Goal: Task Accomplishment & Management: Manage account settings

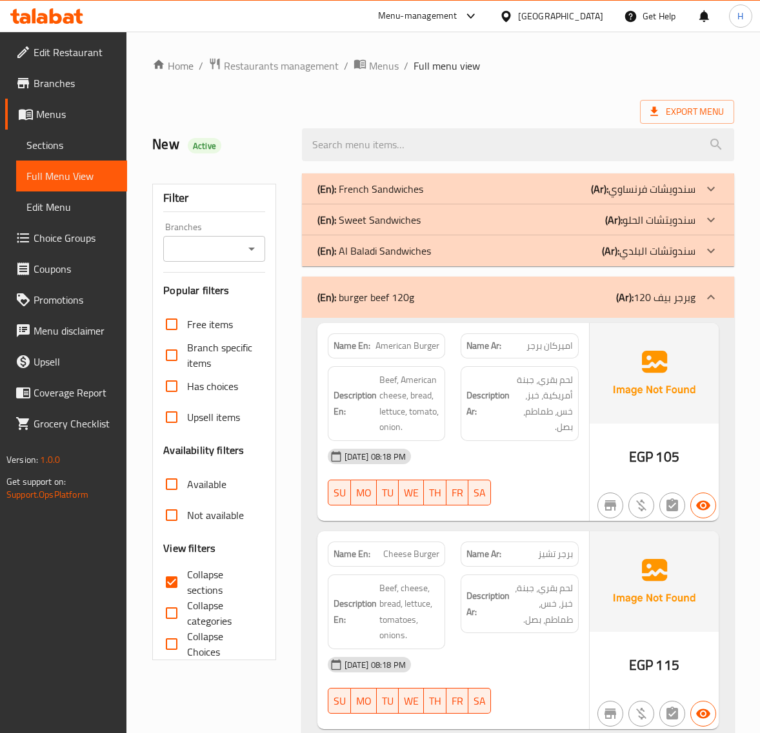
scroll to position [16074, 0]
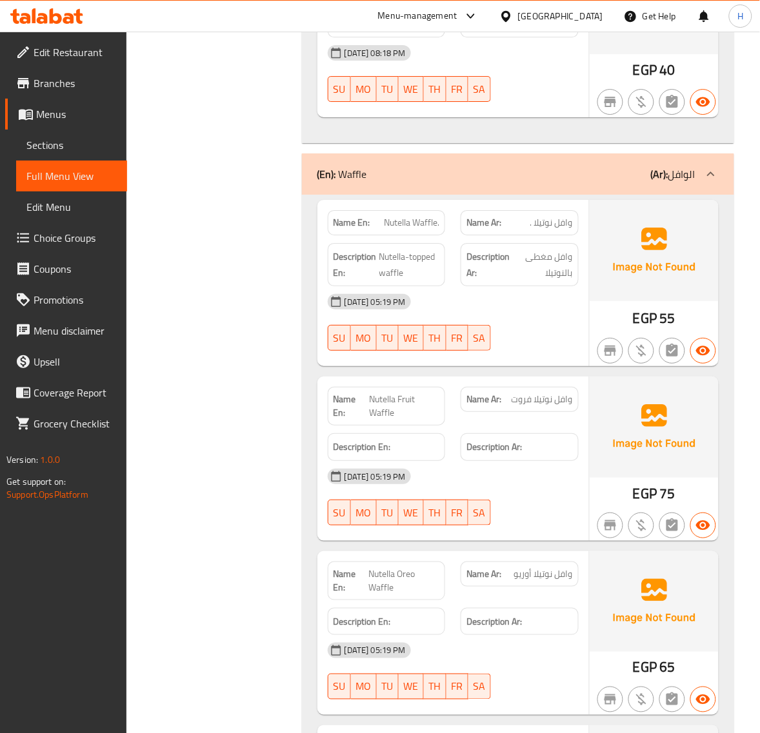
click at [387, 393] on span "Nutella Fruit Waffle" at bounding box center [404, 406] width 70 height 27
copy span "Nutella Fruit Waffle"
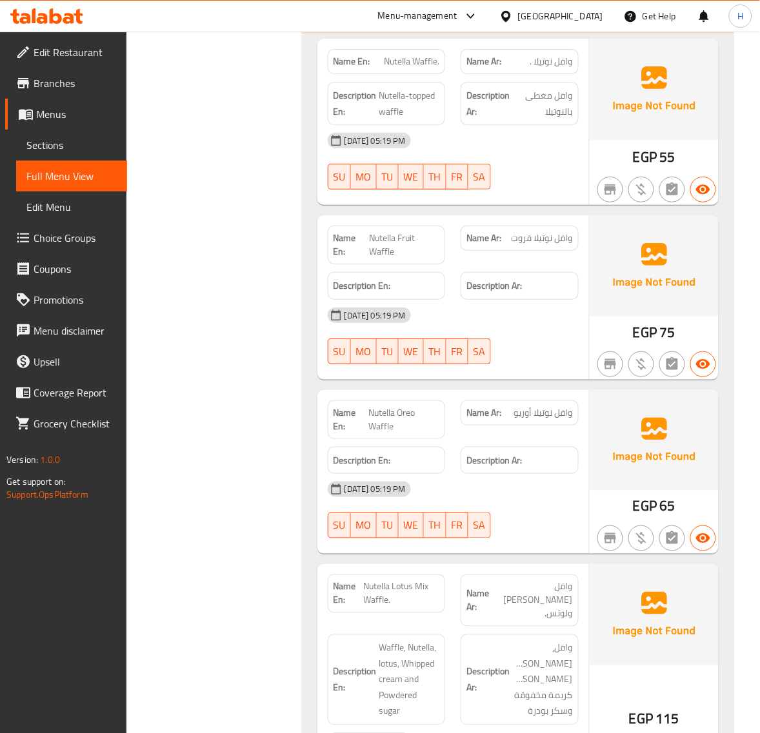
scroll to position [16288, 0]
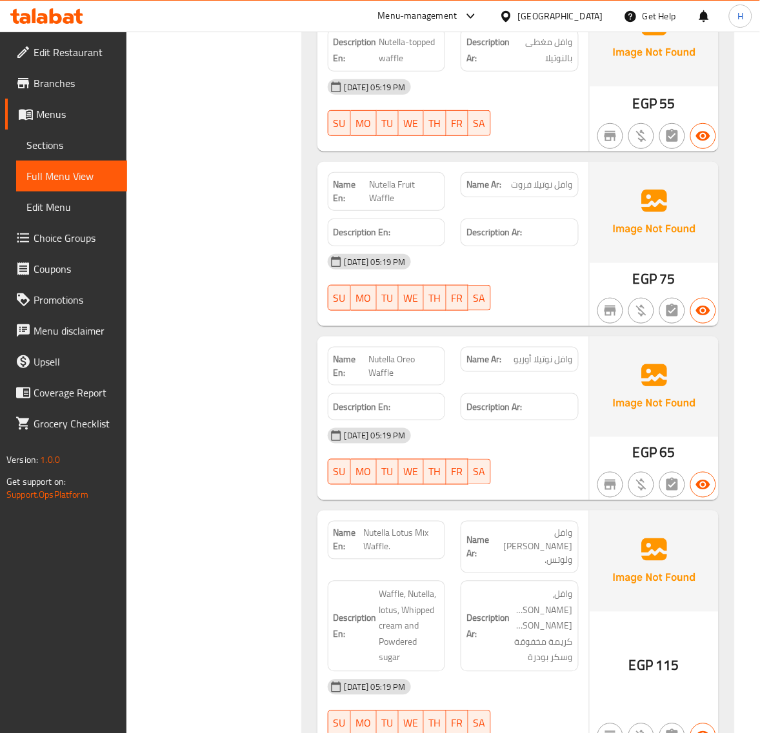
click at [406, 527] on span "Nutella Lotus Mix Waffle." at bounding box center [401, 540] width 76 height 27
click at [405, 527] on span "Nutella Lotus Mix Waffle." at bounding box center [401, 540] width 76 height 27
copy span "Nutella Lotus Mix Waffle."
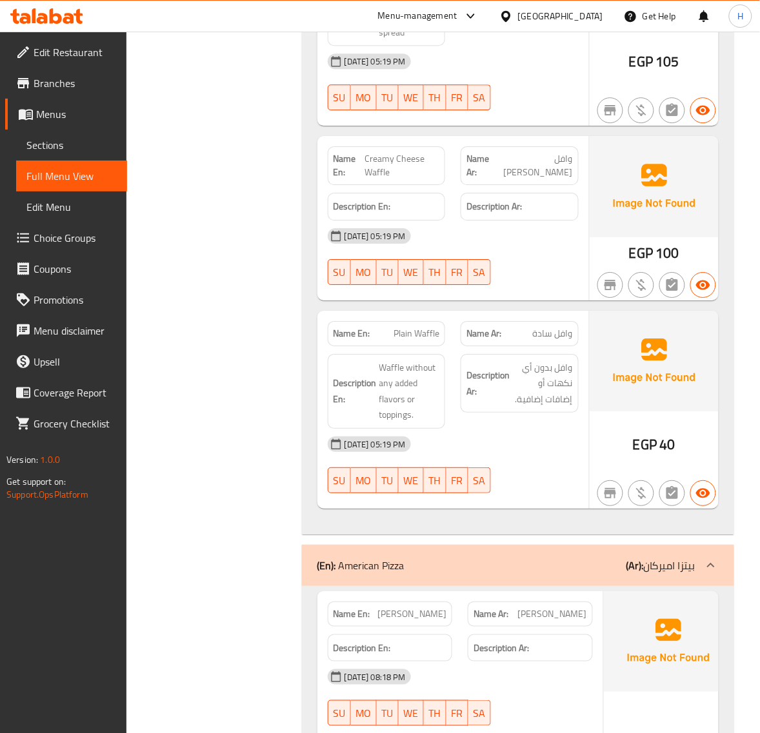
scroll to position [18061, 0]
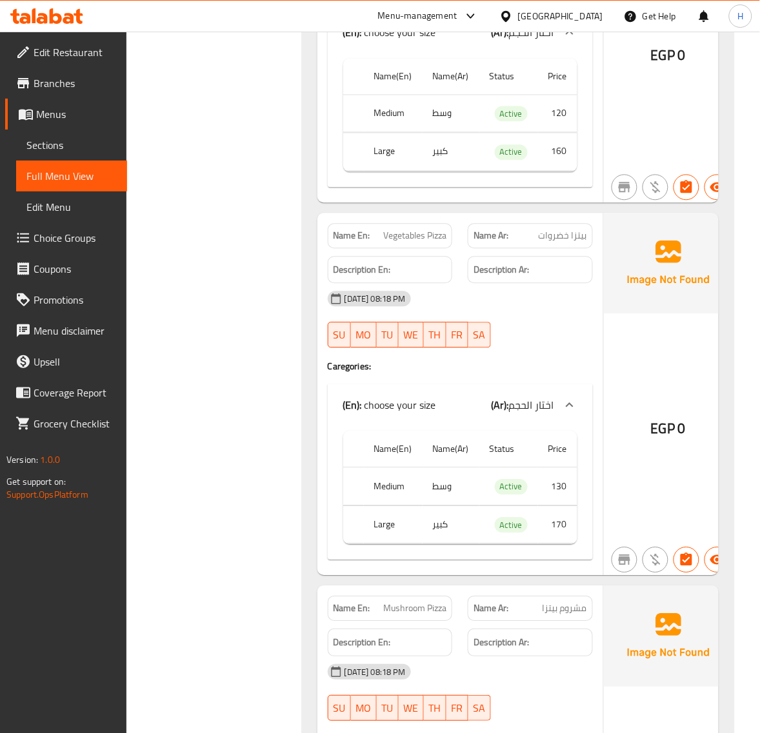
drag, startPoint x: 302, startPoint y: 452, endPoint x: 295, endPoint y: 467, distance: 16.8
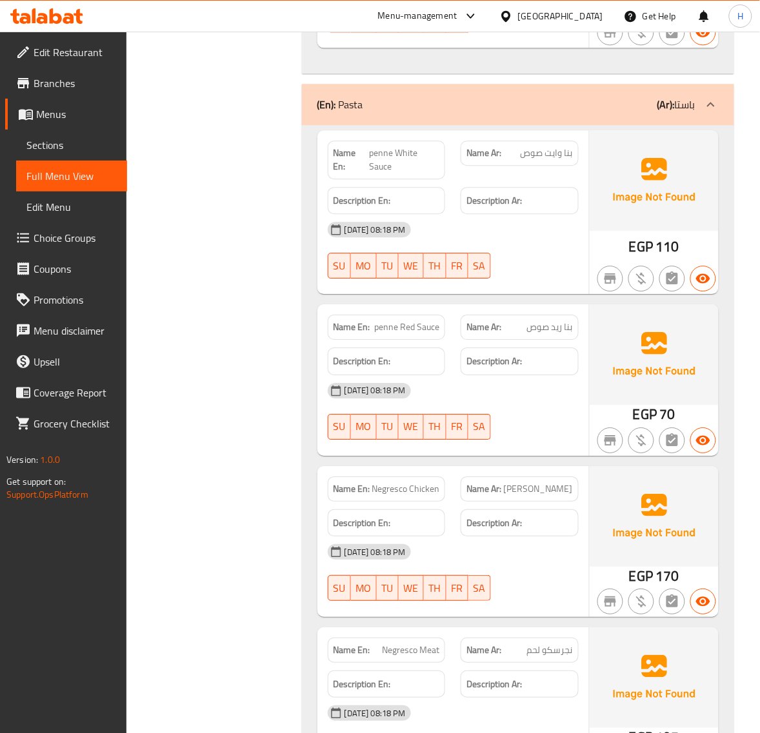
scroll to position [26880, 0]
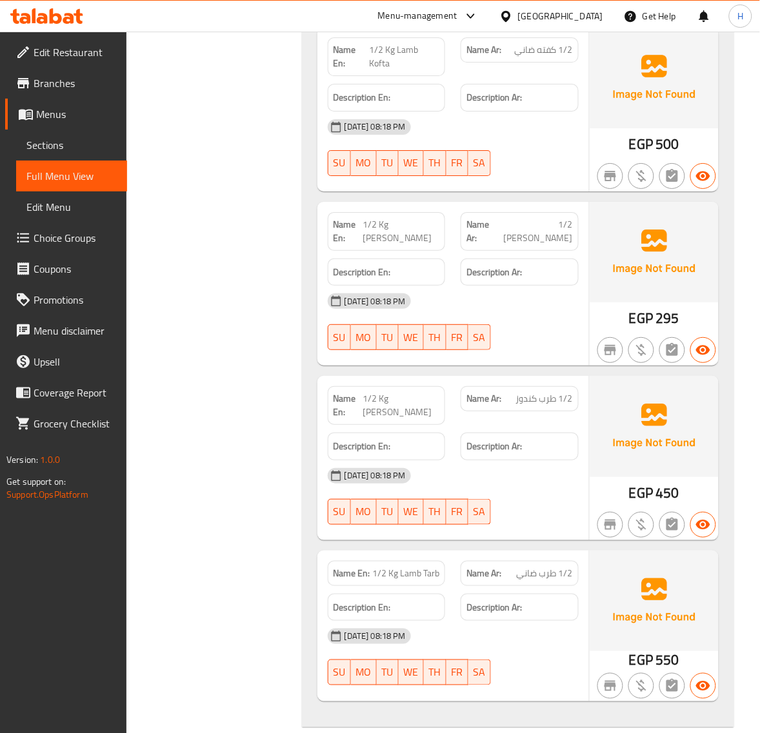
scroll to position [31301, 0]
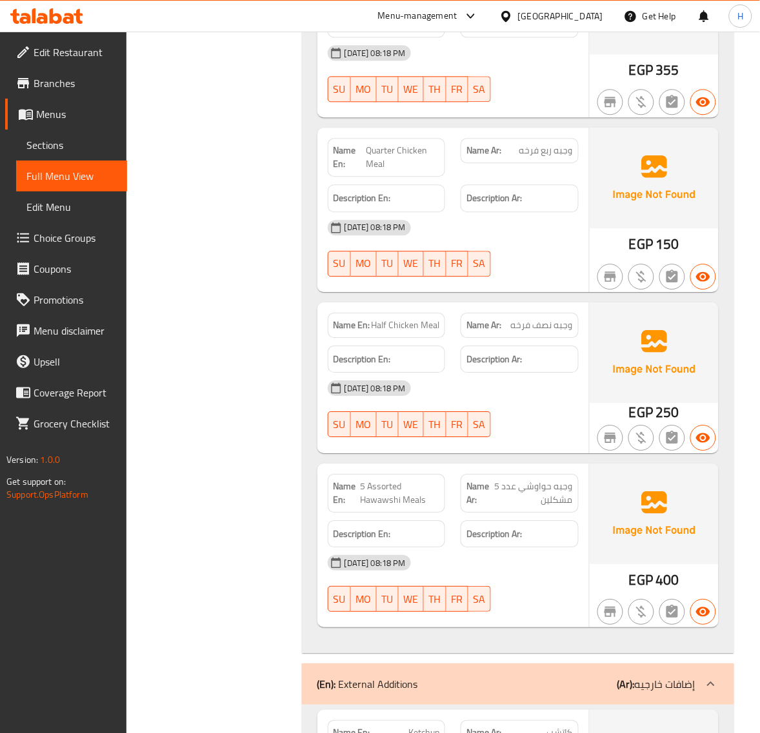
scroll to position [33128, 0]
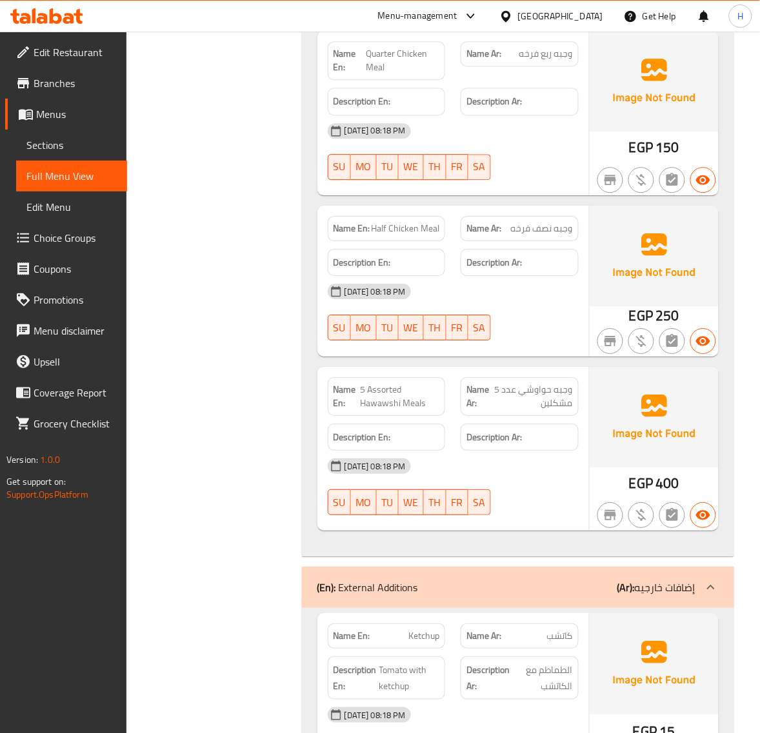
click at [424, 629] on span "Ketchup" at bounding box center [423, 636] width 31 height 14
copy span "Ketchup"
click at [436, 629] on span "Ketchup" at bounding box center [423, 636] width 31 height 14
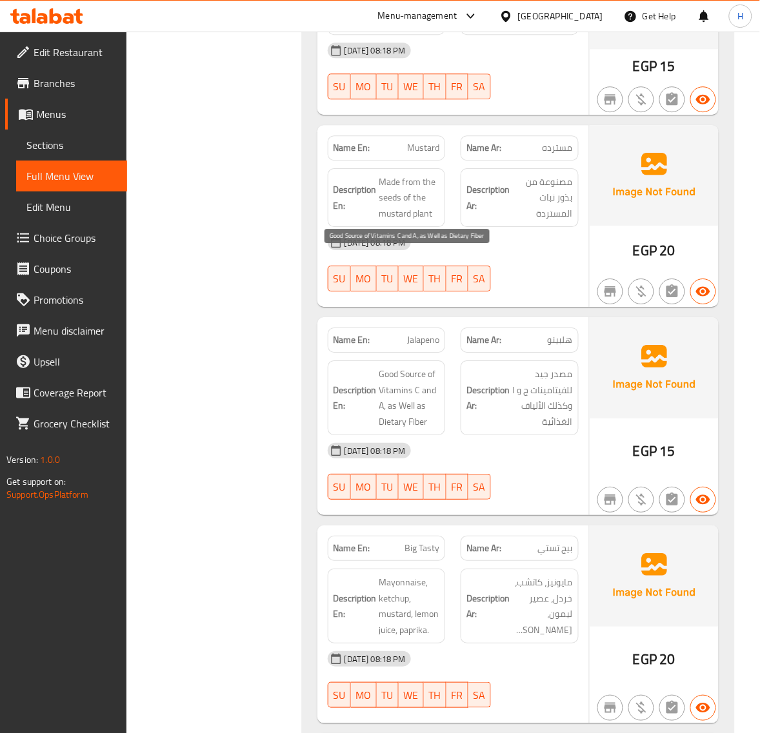
scroll to position [34202, 0]
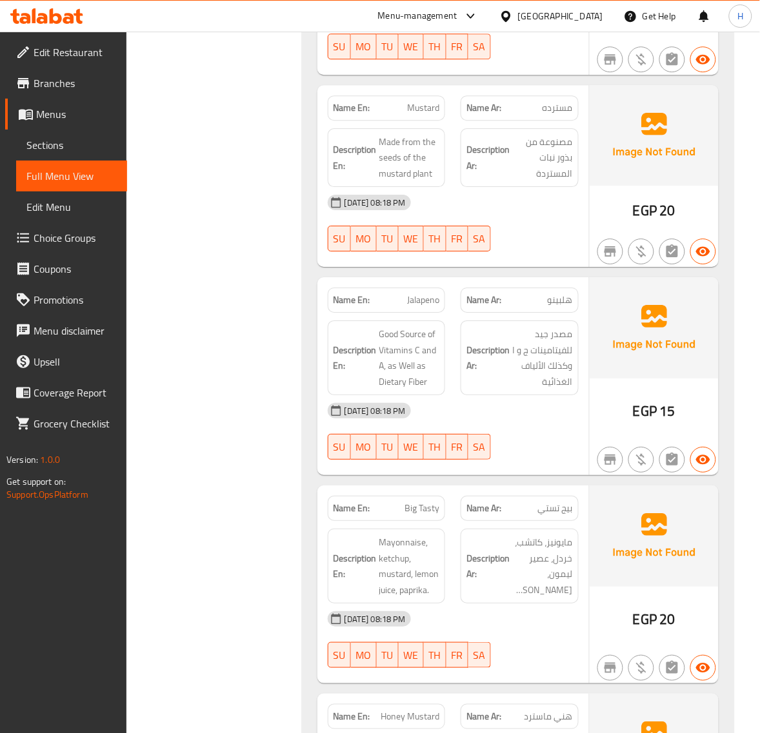
click at [411, 502] on span "Big Tasty" at bounding box center [421, 509] width 35 height 14
copy span "Big Tasty"
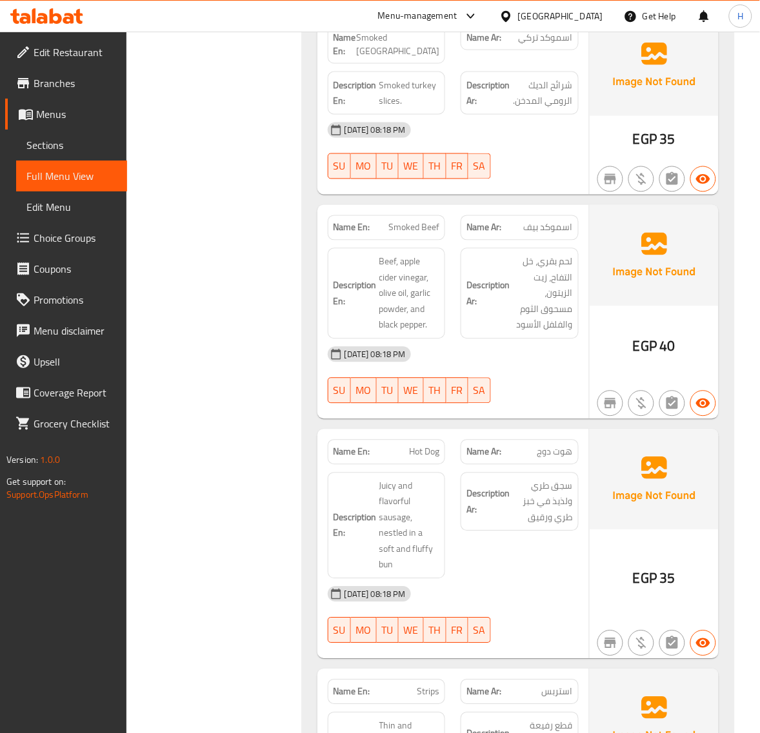
scroll to position [36835, 0]
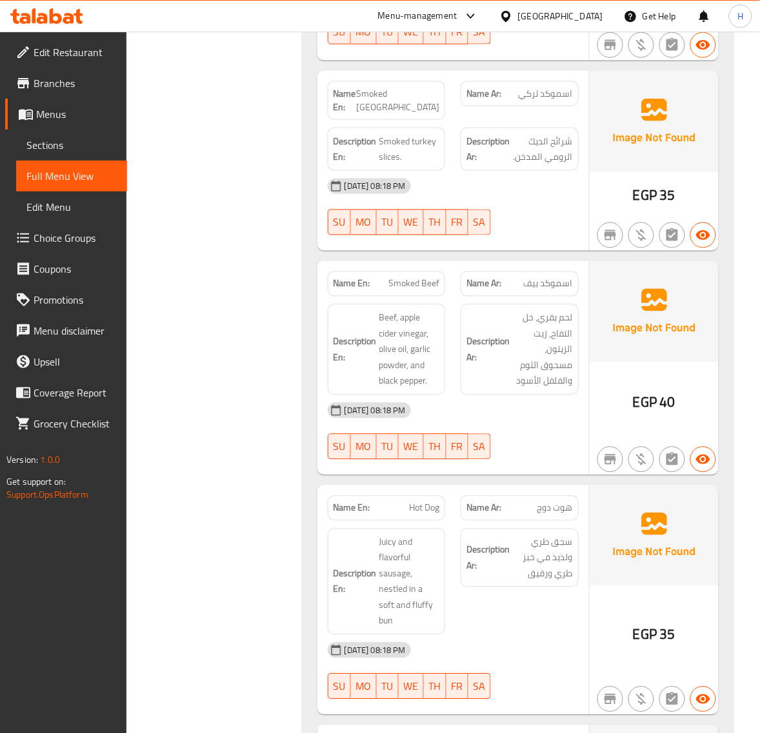
click at [440, 271] on div "Name En: Smoked Beef" at bounding box center [387, 283] width 118 height 25
click at [437, 277] on span "Smoked Beef" at bounding box center [413, 284] width 51 height 14
copy span "Smoked Beef"
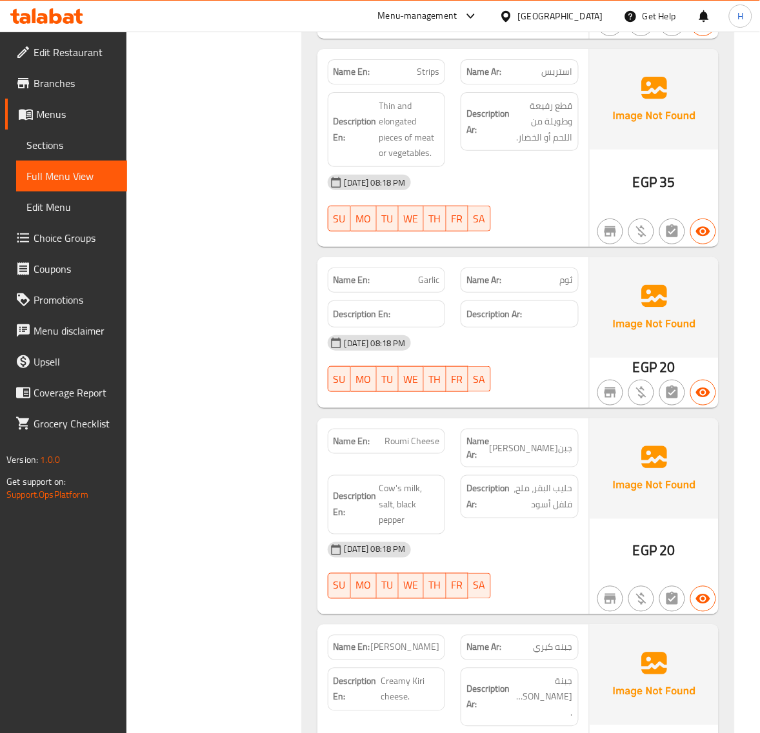
scroll to position [37587, 0]
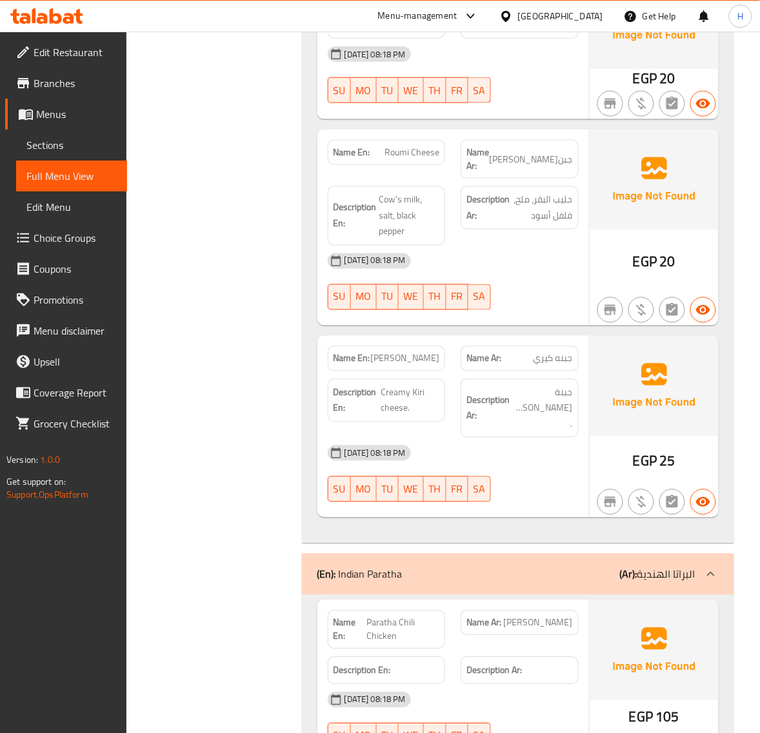
scroll to position [37802, 0]
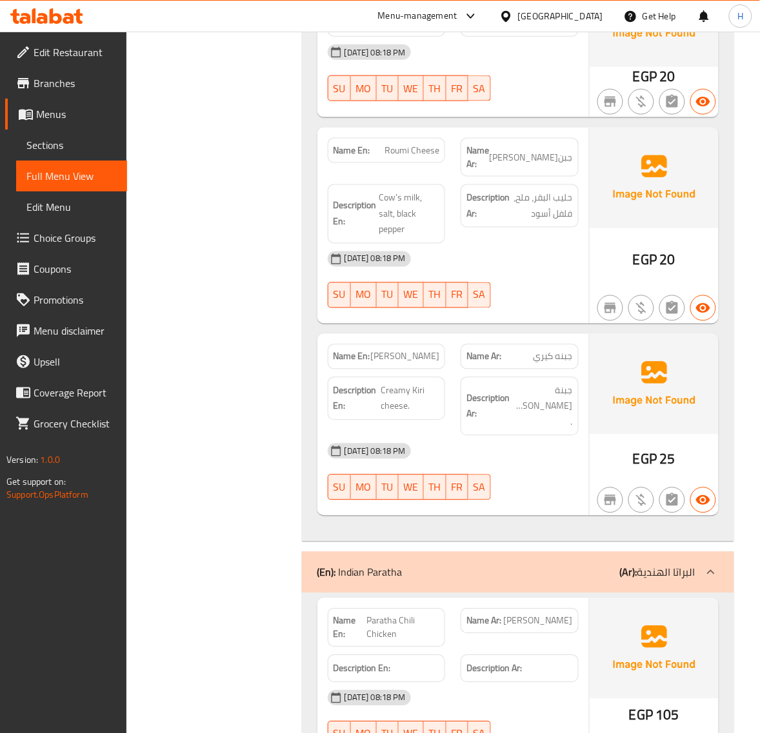
click at [57, 142] on span "Sections" at bounding box center [71, 144] width 90 height 15
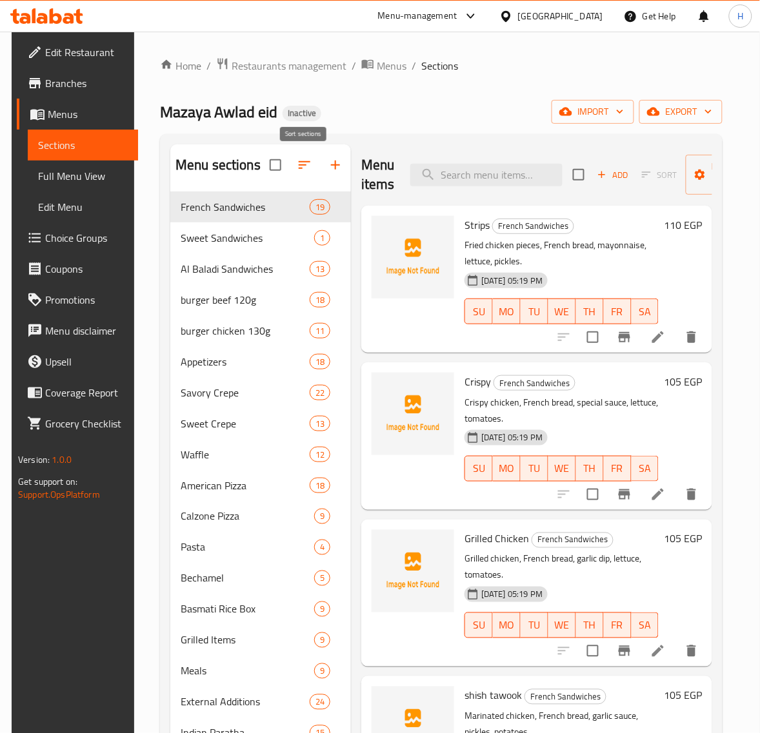
click at [308, 150] on button "button" at bounding box center [304, 165] width 31 height 31
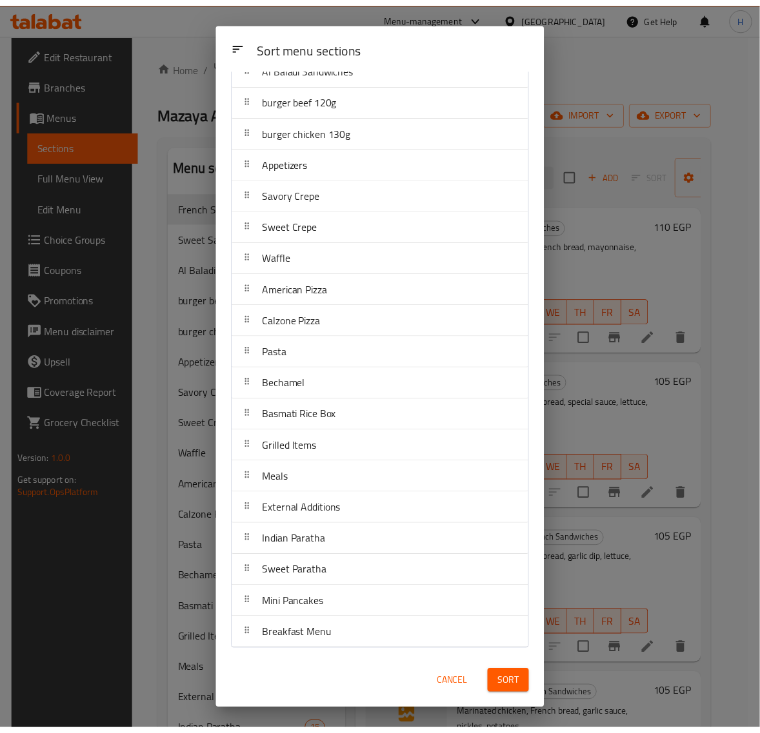
scroll to position [118, 0]
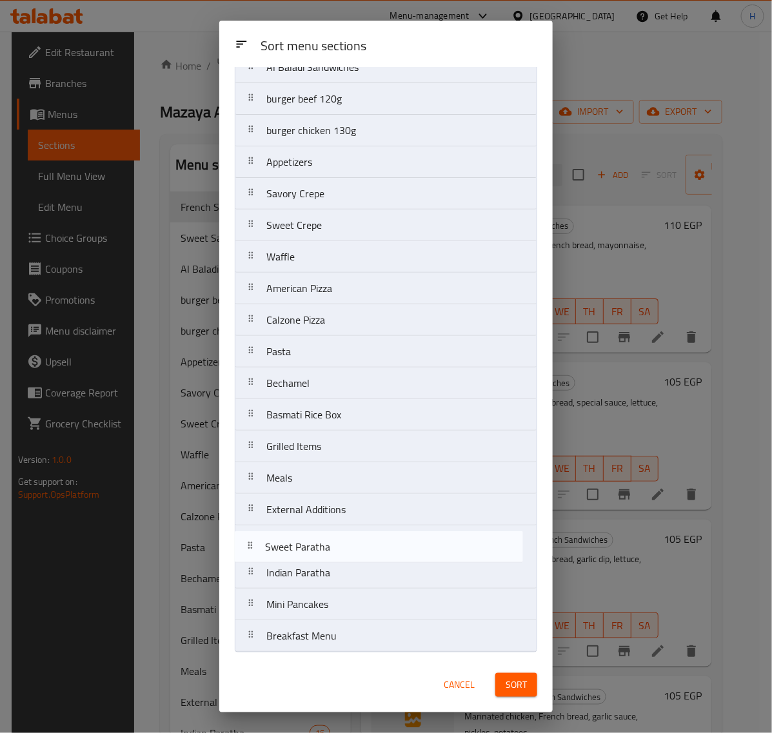
click at [353, 542] on nav "French Sandwiches Sweet Sandwiches Al Baladi Sandwiches burger beef 120g burger…" at bounding box center [386, 320] width 302 height 665
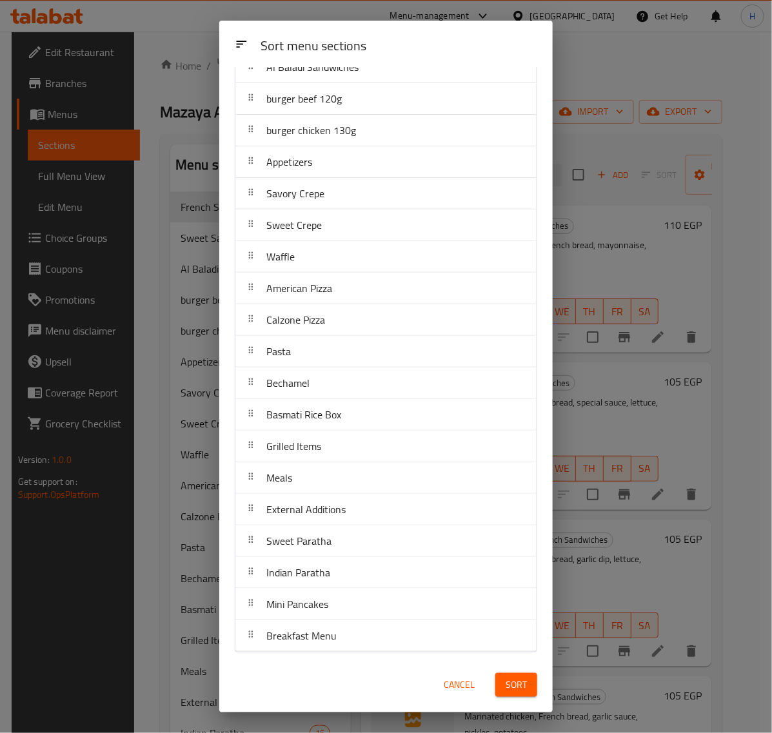
click at [511, 685] on span "Sort" at bounding box center [515, 685] width 21 height 16
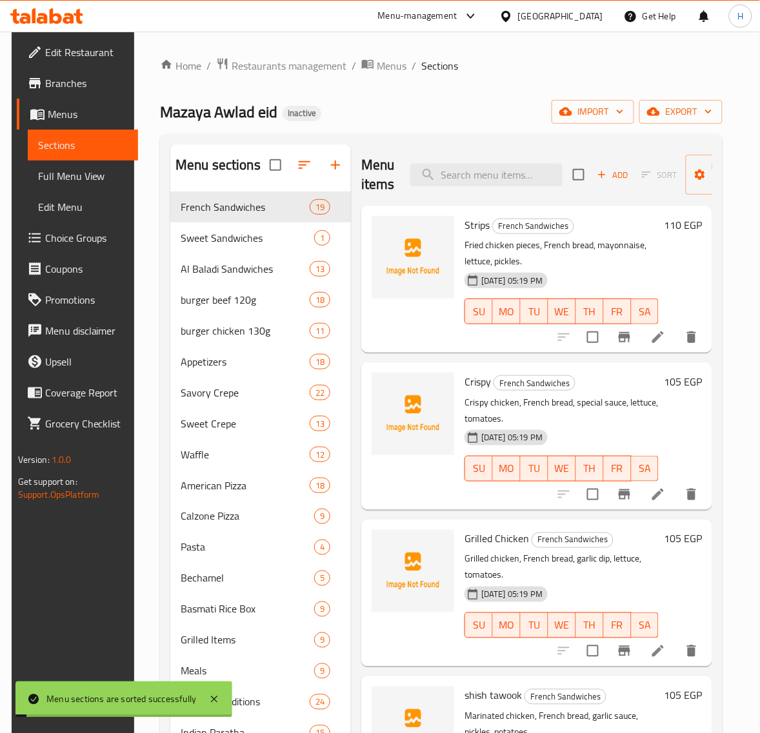
click at [70, 179] on span "Full Menu View" at bounding box center [83, 175] width 90 height 15
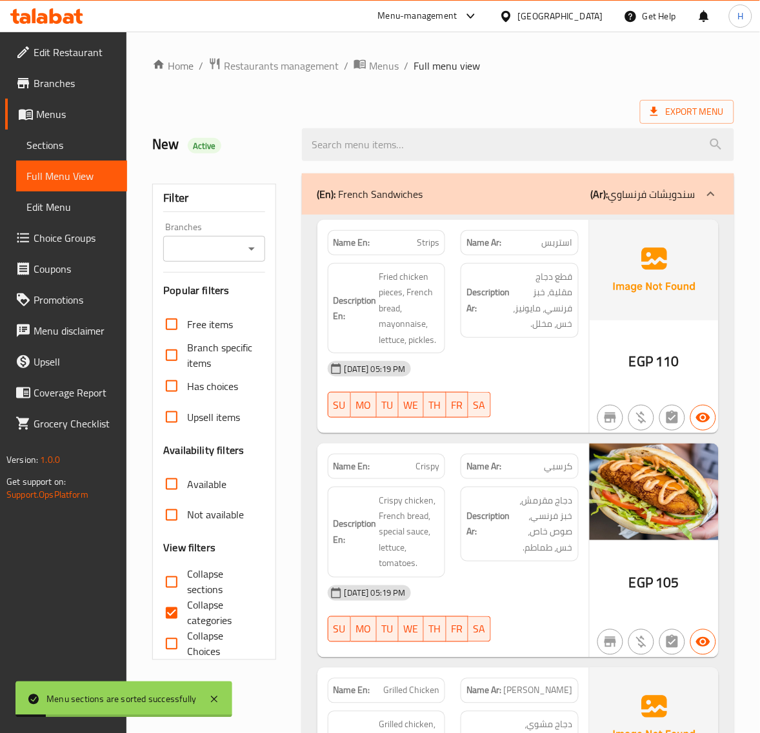
click at [176, 583] on input "Collapse sections" at bounding box center [171, 582] width 31 height 31
checkbox input "true"
click at [179, 613] on input "Collapse categories" at bounding box center [171, 613] width 31 height 31
checkbox input "false"
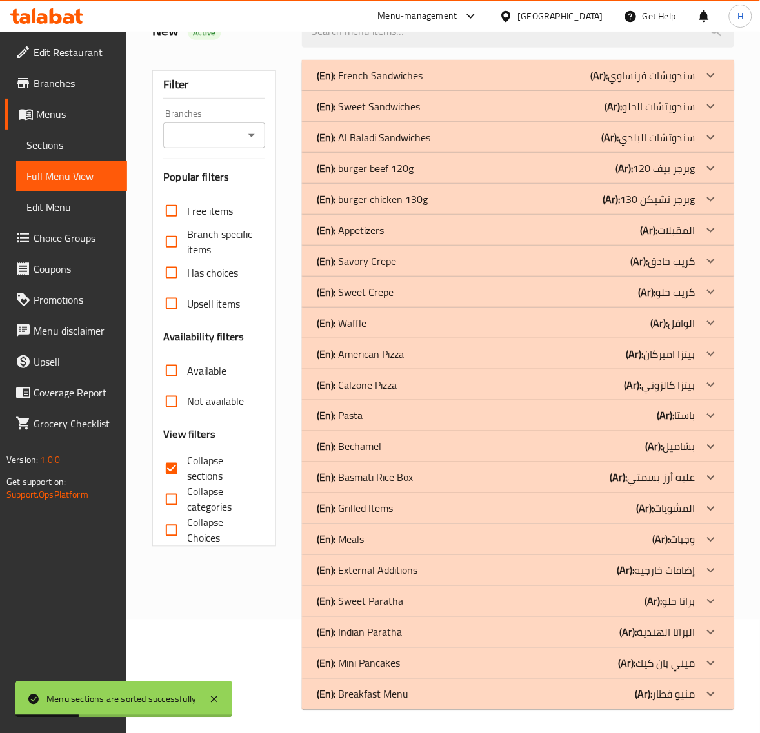
scroll to position [116, 0]
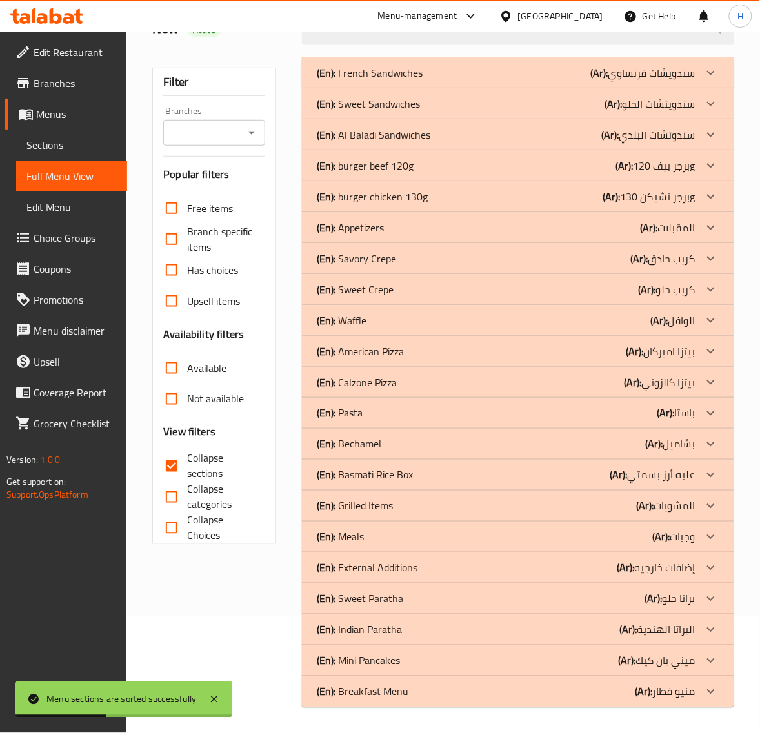
click at [429, 603] on div "(En): Sweet Paratha (Ar): براتا حلو" at bounding box center [506, 598] width 378 height 15
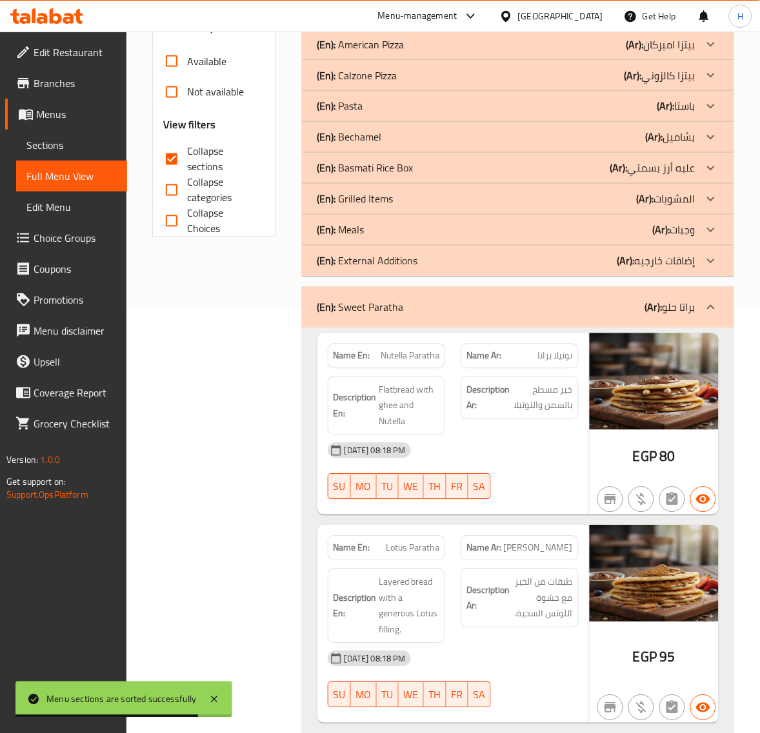
scroll to position [438, 0]
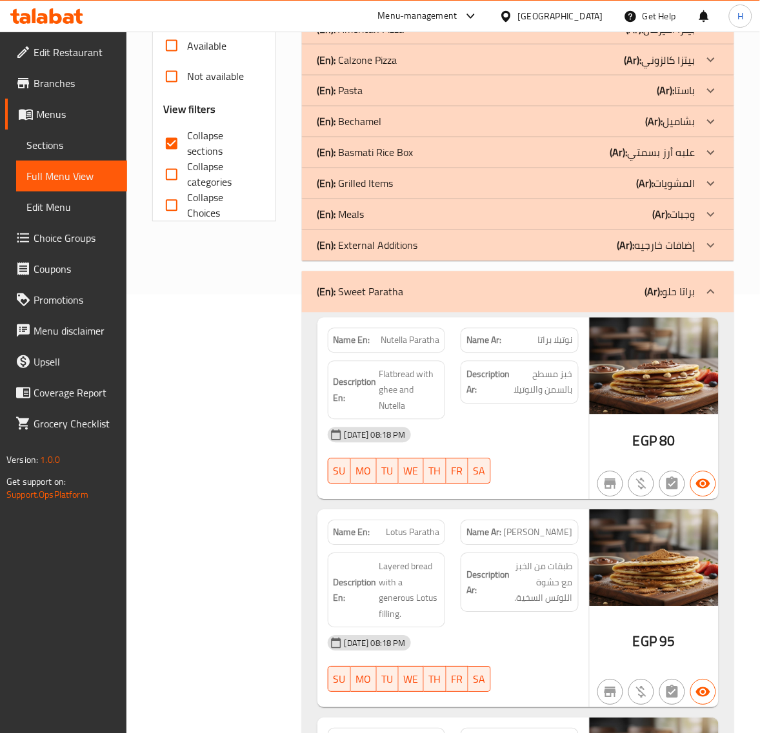
click at [262, 371] on div "Filter Branches Branches Popular filters Free items Branch specific items Has c…" at bounding box center [218, 621] width 149 height 1789
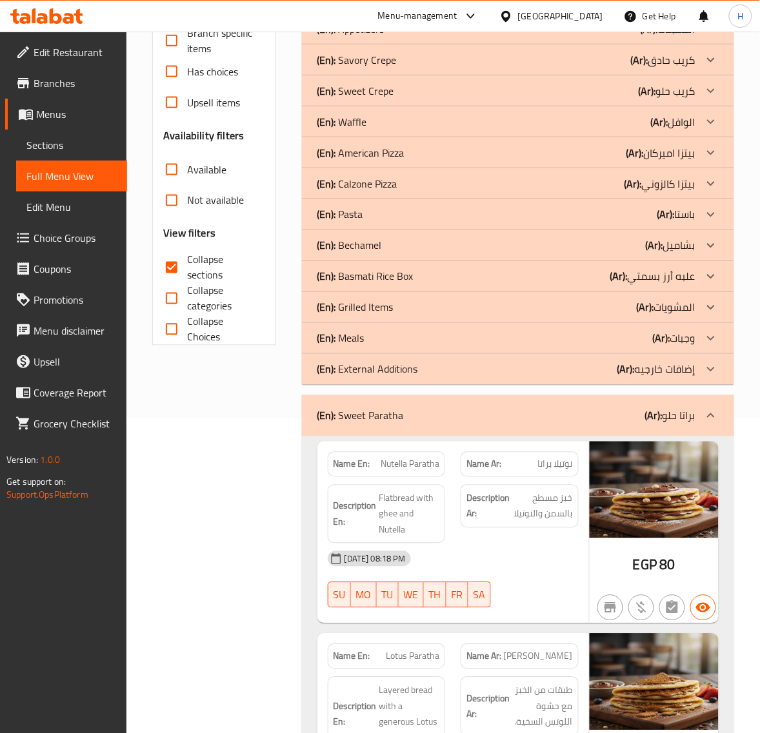
scroll to position [277, 0]
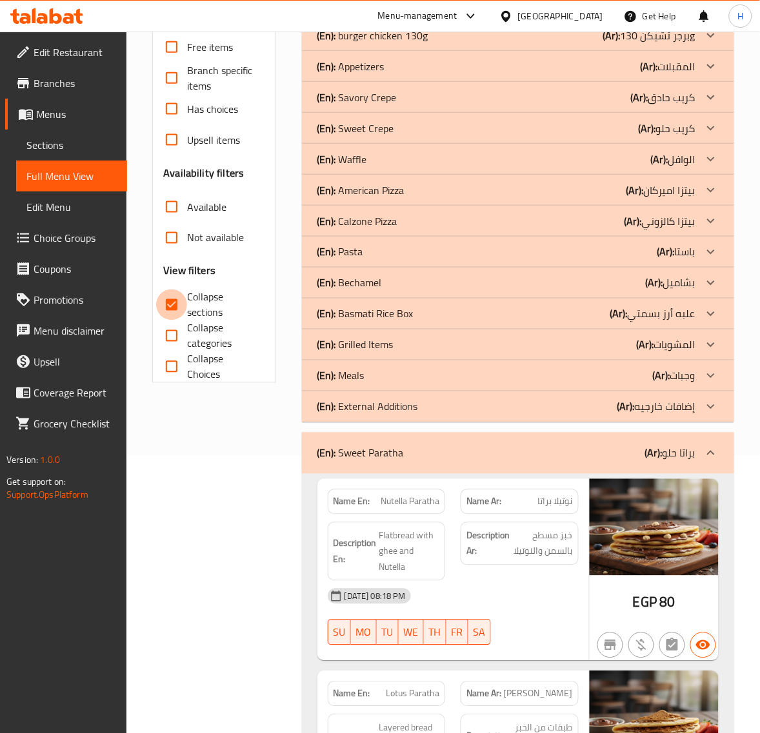
click at [179, 304] on input "Collapse sections" at bounding box center [171, 304] width 31 height 31
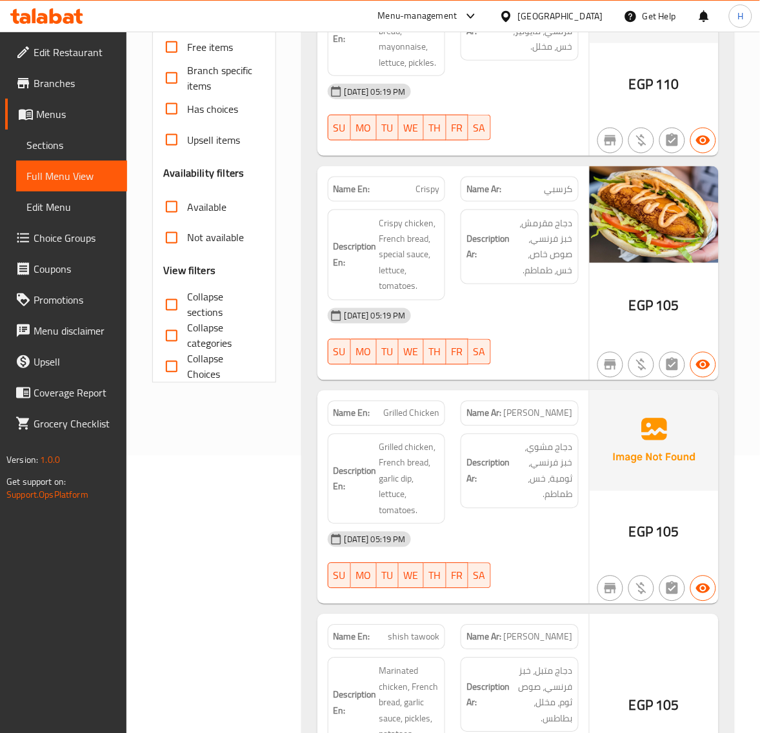
click at [172, 299] on input "Collapse sections" at bounding box center [171, 304] width 31 height 31
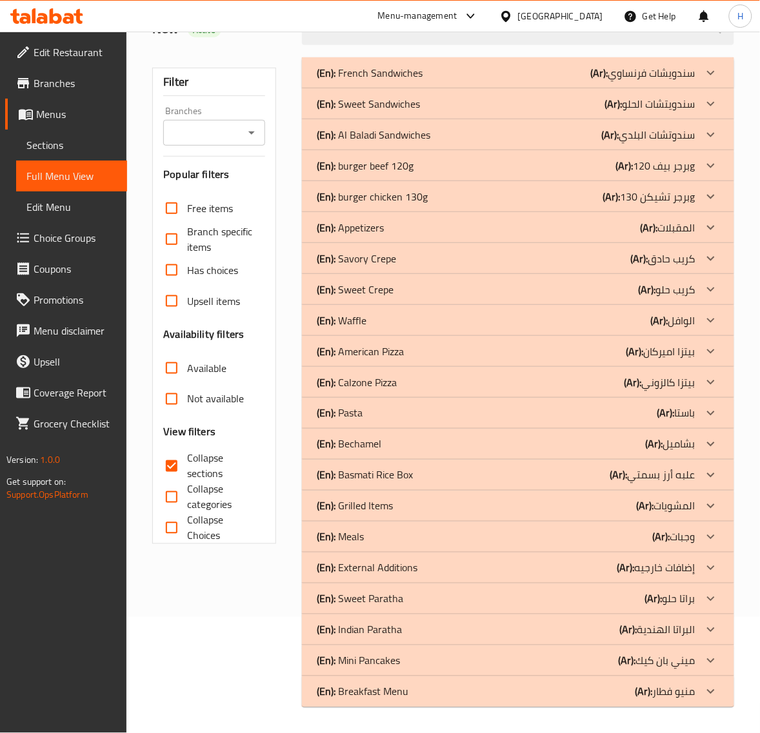
scroll to position [116, 0]
click at [395, 659] on p "(En): Mini Pancakes" at bounding box center [358, 660] width 83 height 15
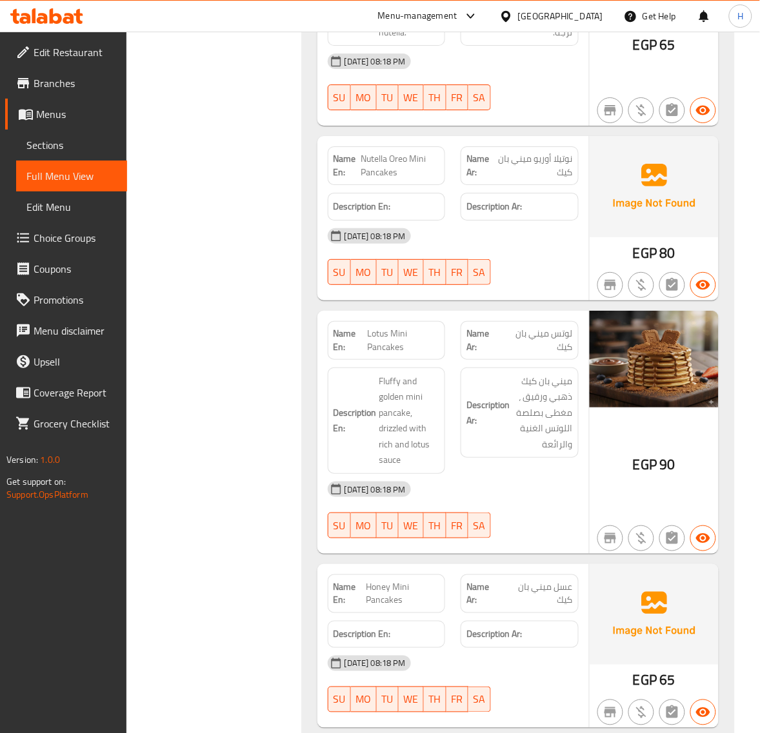
scroll to position [922, 0]
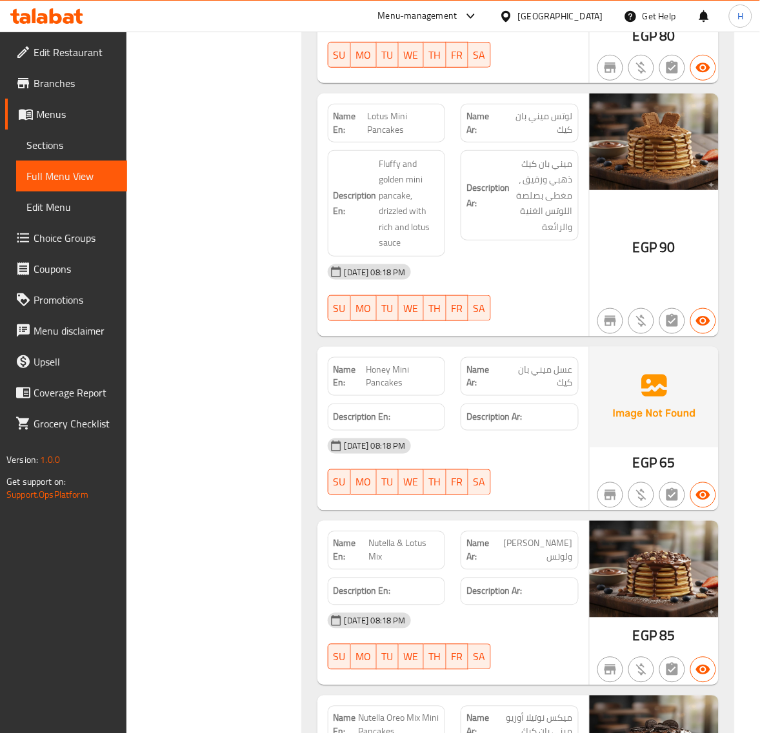
drag, startPoint x: 258, startPoint y: 565, endPoint x: 257, endPoint y: 555, distance: 10.4
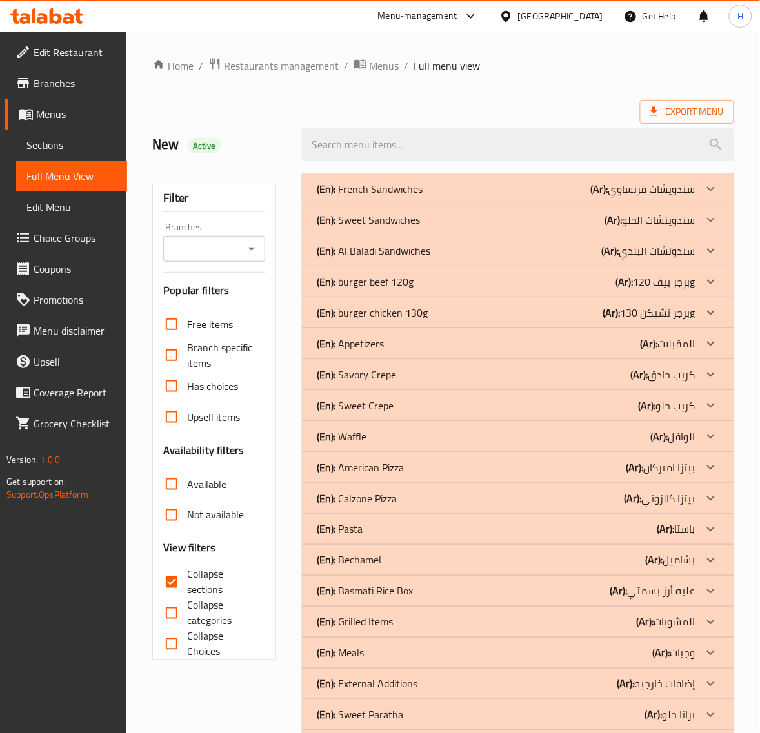
scroll to position [107, 0]
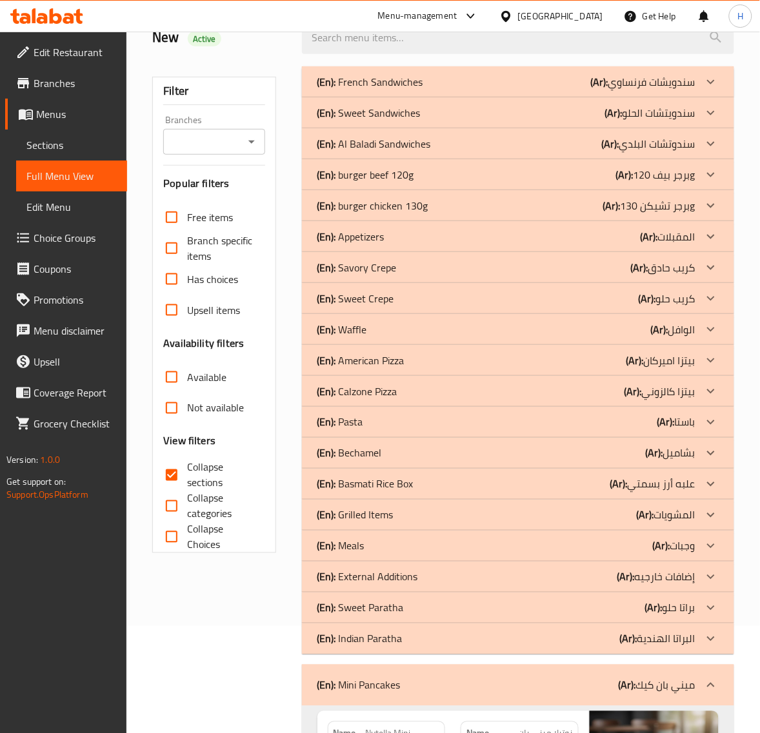
click at [188, 471] on span "Collapse sections" at bounding box center [220, 475] width 67 height 31
click at [187, 471] on input "Collapse sections" at bounding box center [171, 475] width 31 height 31
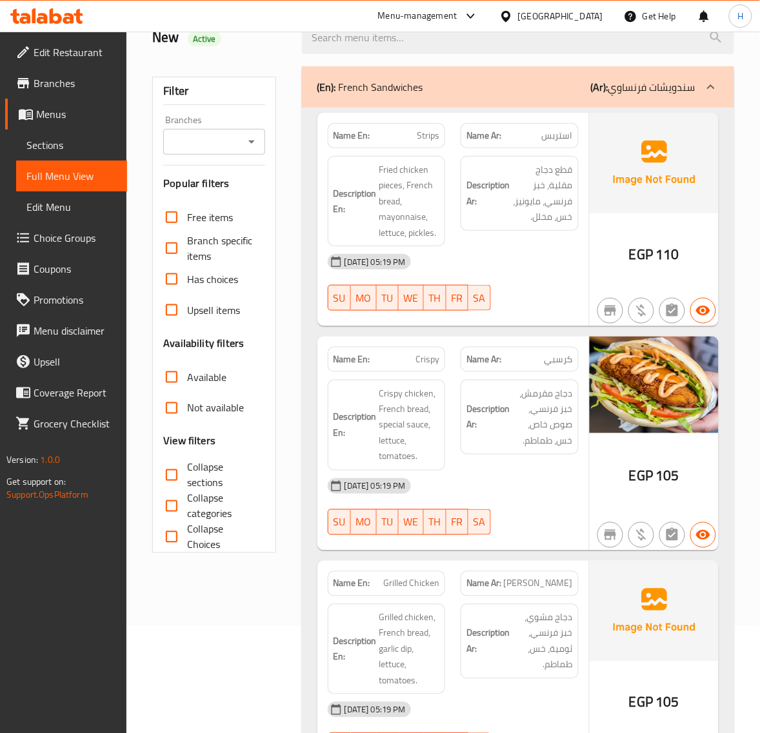
scroll to position [268, 0]
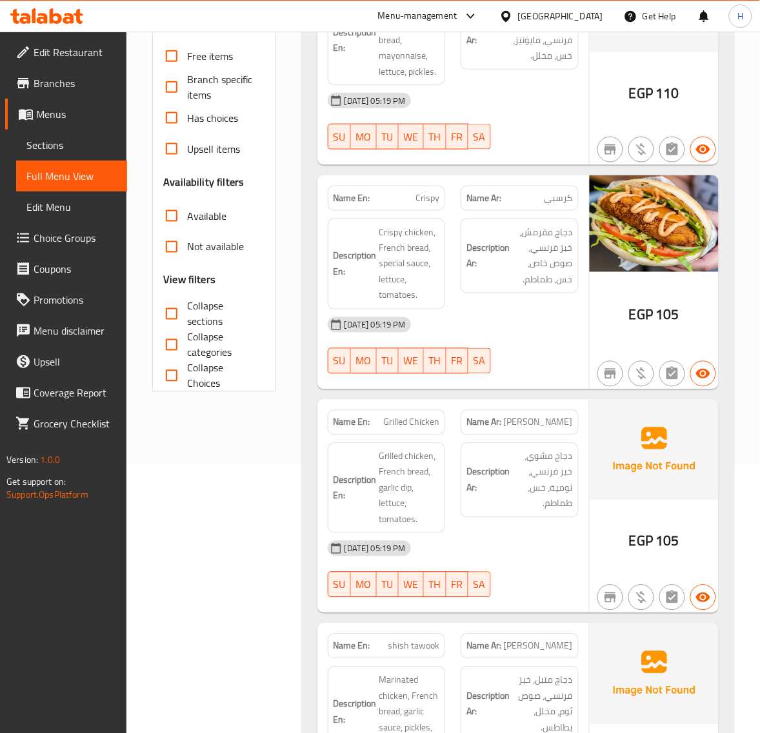
click at [186, 313] on input "Collapse sections" at bounding box center [171, 314] width 31 height 31
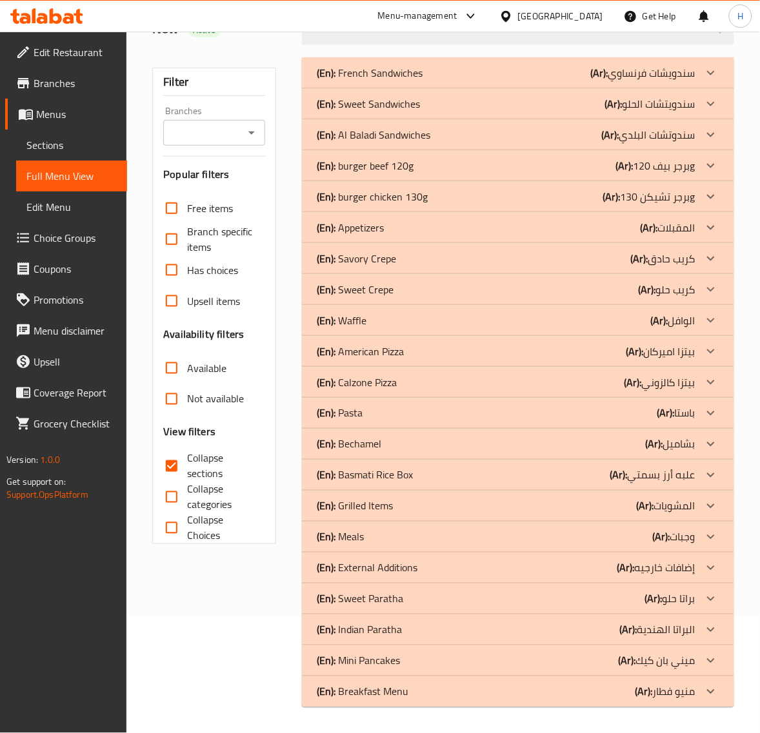
scroll to position [116, 0]
click at [405, 679] on div "(En): Breakfast Menu (Ar): منيو فطار" at bounding box center [518, 691] width 432 height 31
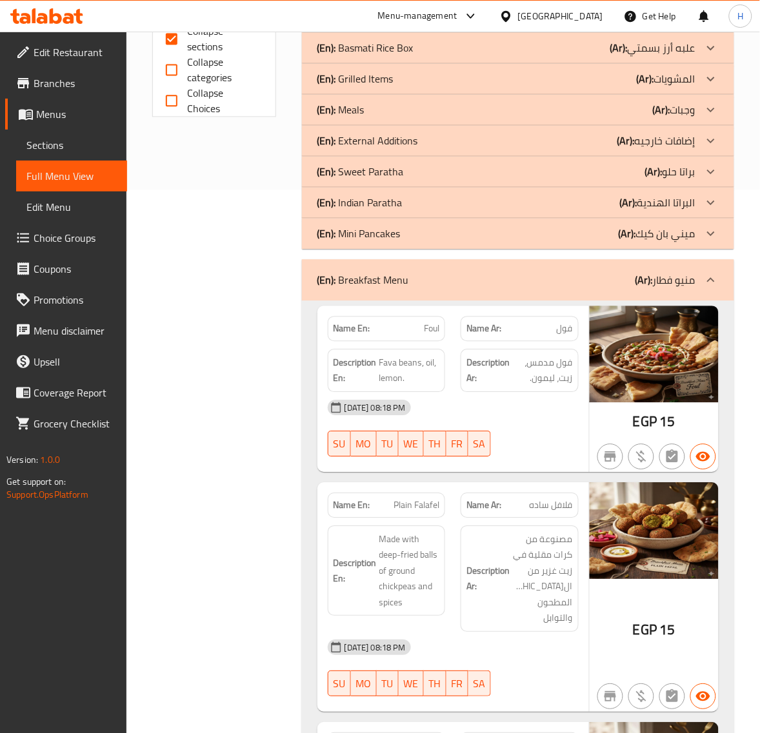
scroll to position [545, 0]
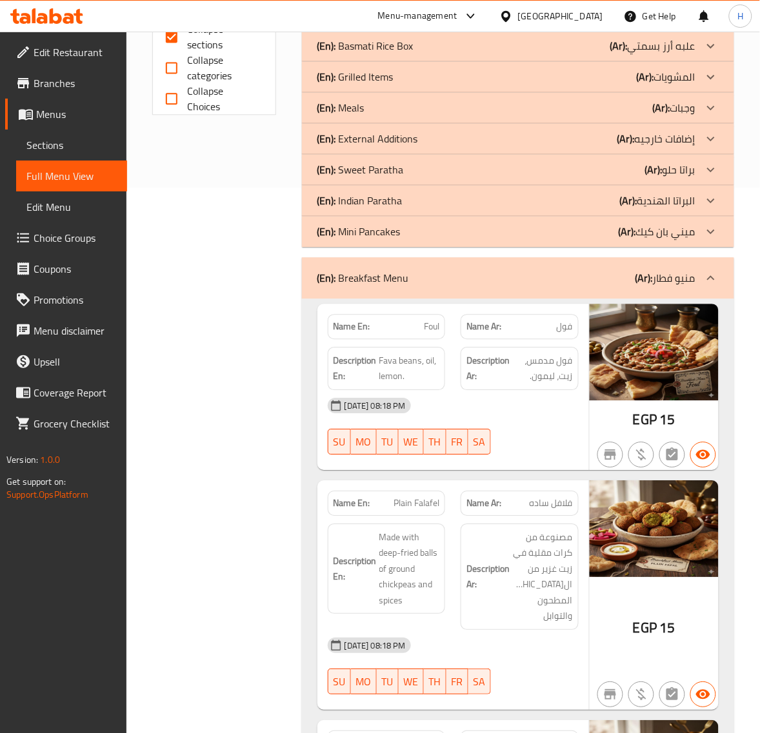
drag, startPoint x: 536, startPoint y: 210, endPoint x: 398, endPoint y: 314, distance: 172.7
click at [536, 210] on div "(En): Indian Paratha (Ar): البراتا الهندية" at bounding box center [518, 200] width 432 height 31
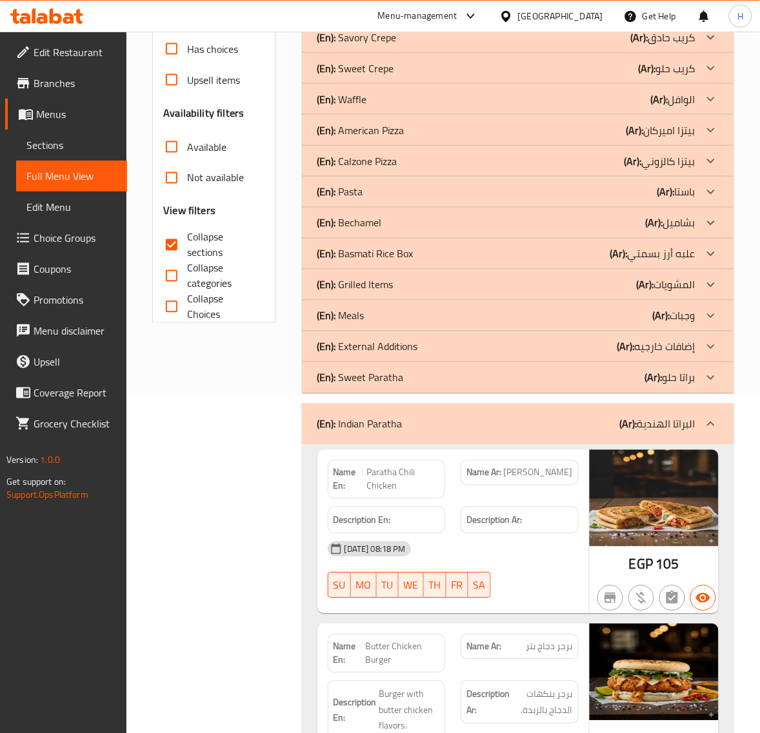
scroll to position [331, 0]
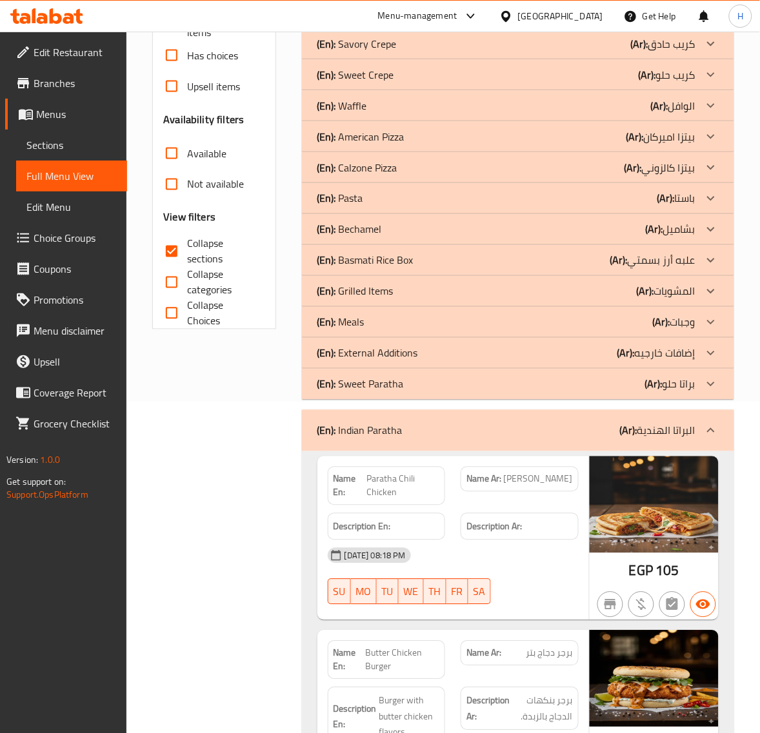
click at [202, 250] on span "Collapse sections" at bounding box center [220, 251] width 67 height 31
click at [187, 250] on input "Collapse sections" at bounding box center [171, 251] width 31 height 31
checkbox input "false"
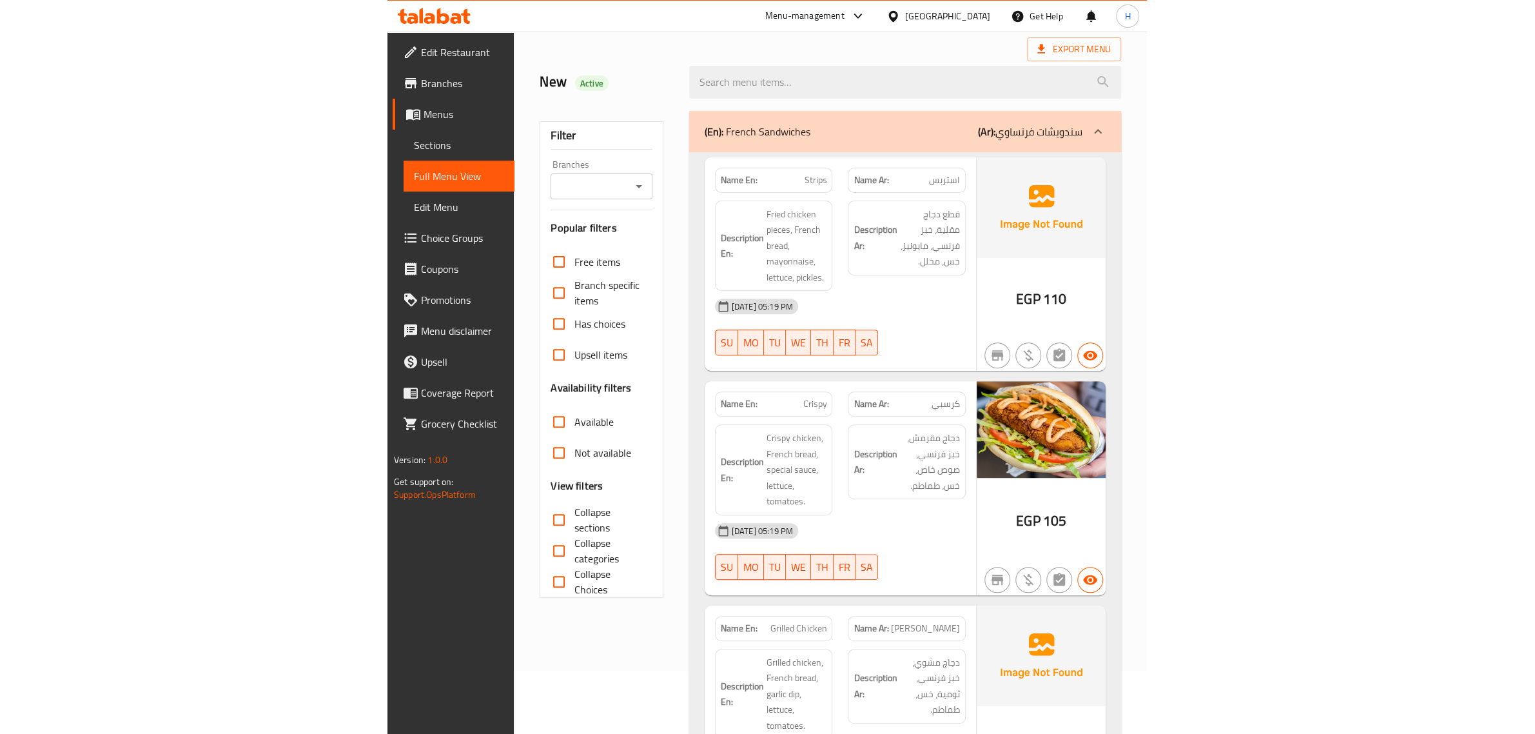
scroll to position [0, 0]
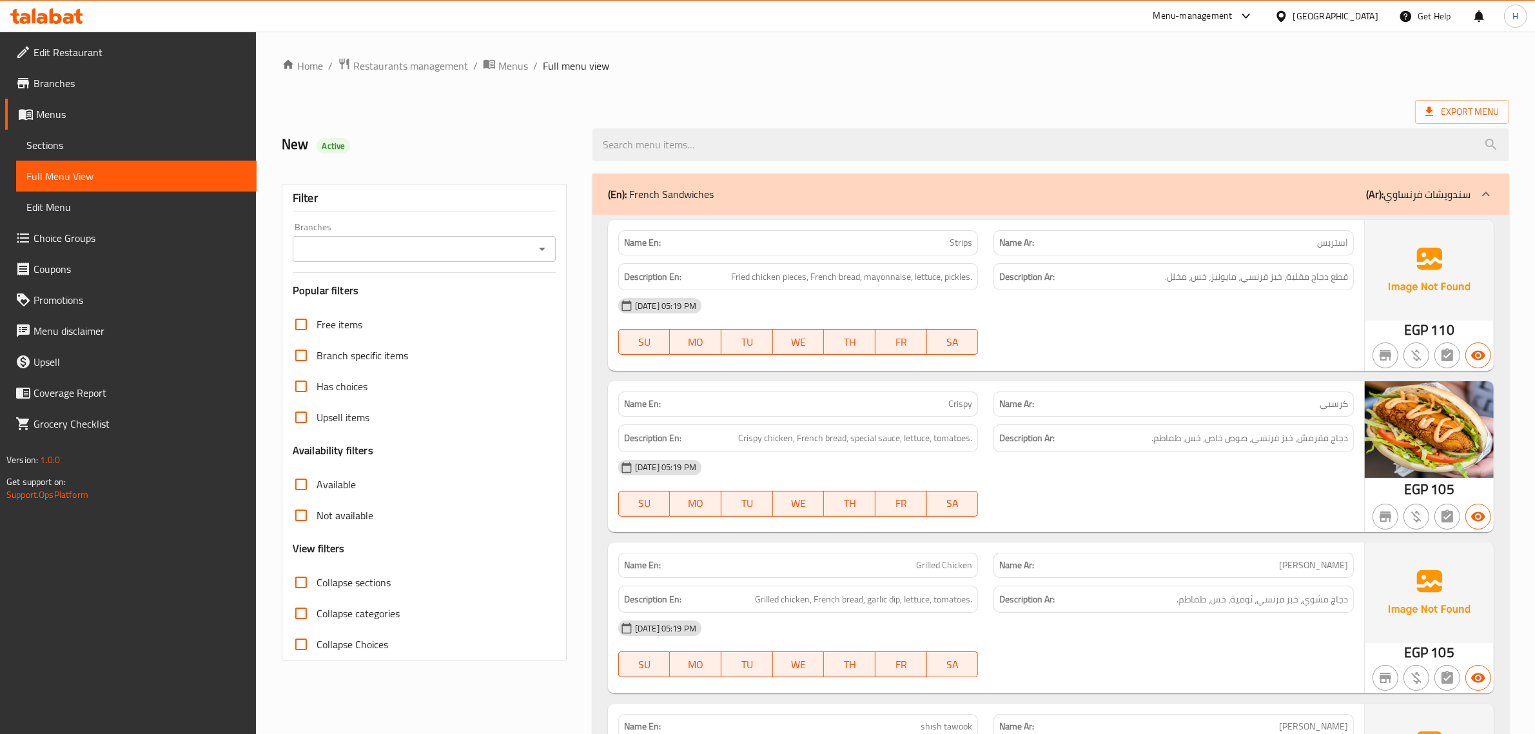
click at [645, 103] on div "Export Menu" at bounding box center [896, 112] width 1228 height 24
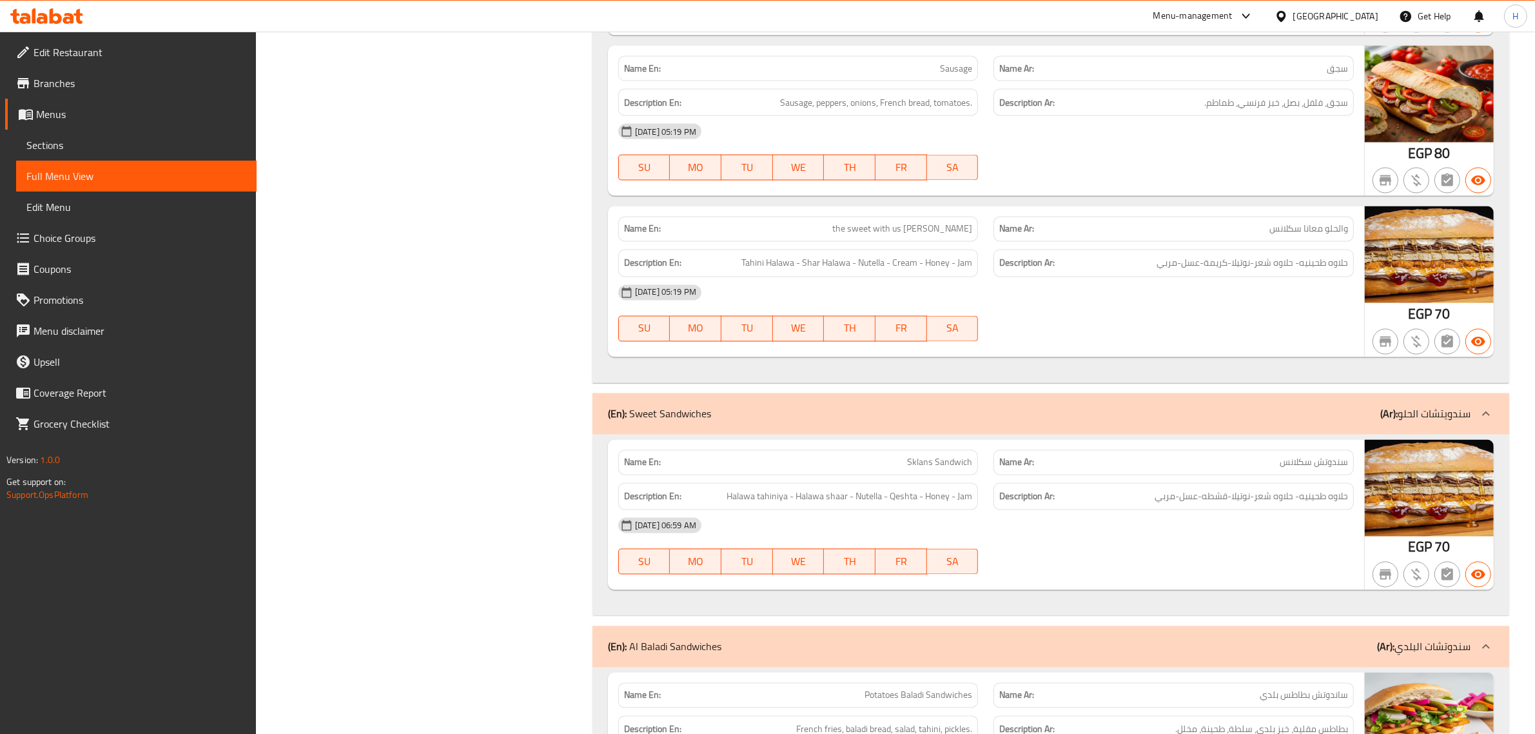
scroll to position [3034, 0]
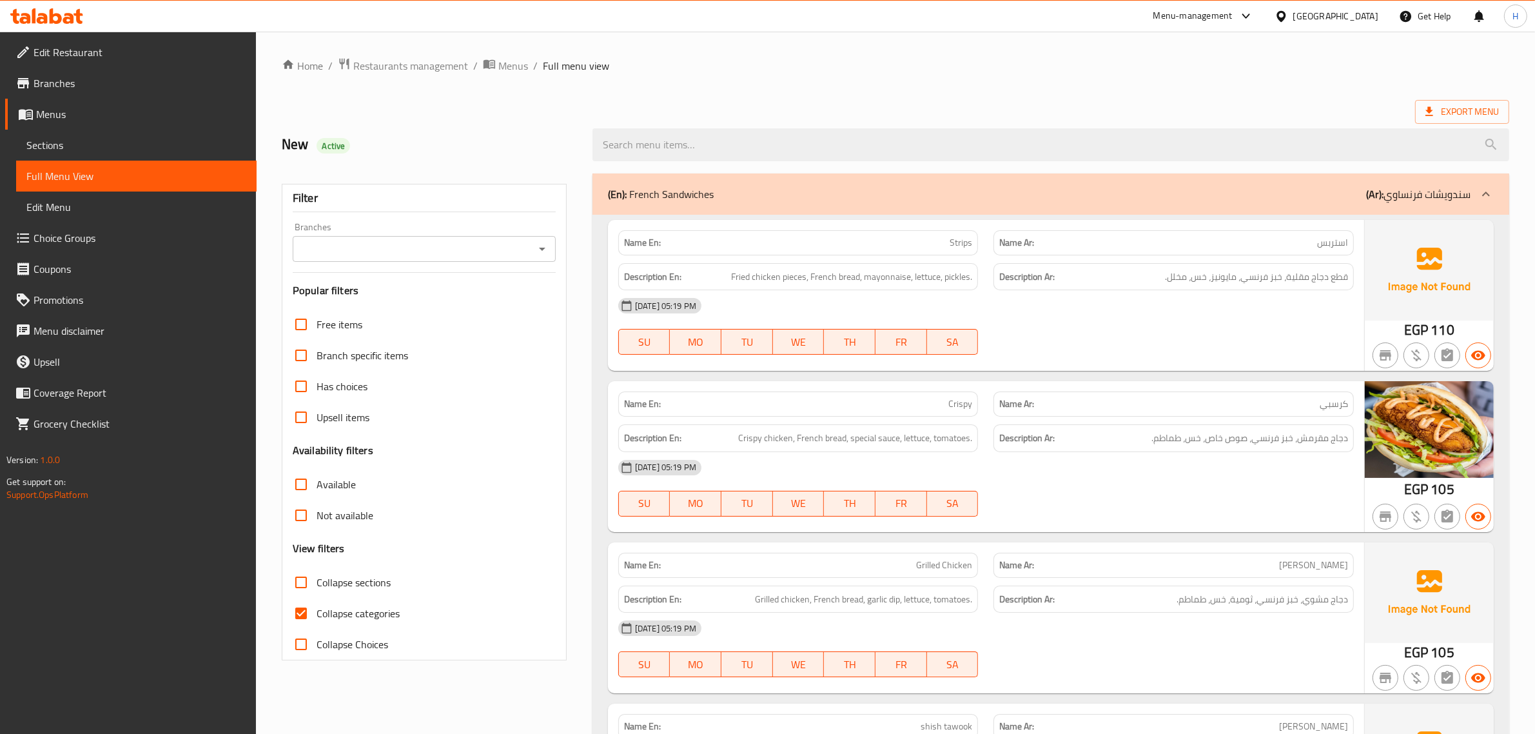
click at [295, 613] on input "Collapse categories" at bounding box center [301, 613] width 31 height 31
checkbox input "false"
click at [307, 578] on input "Collapse sections" at bounding box center [301, 582] width 31 height 31
checkbox input "true"
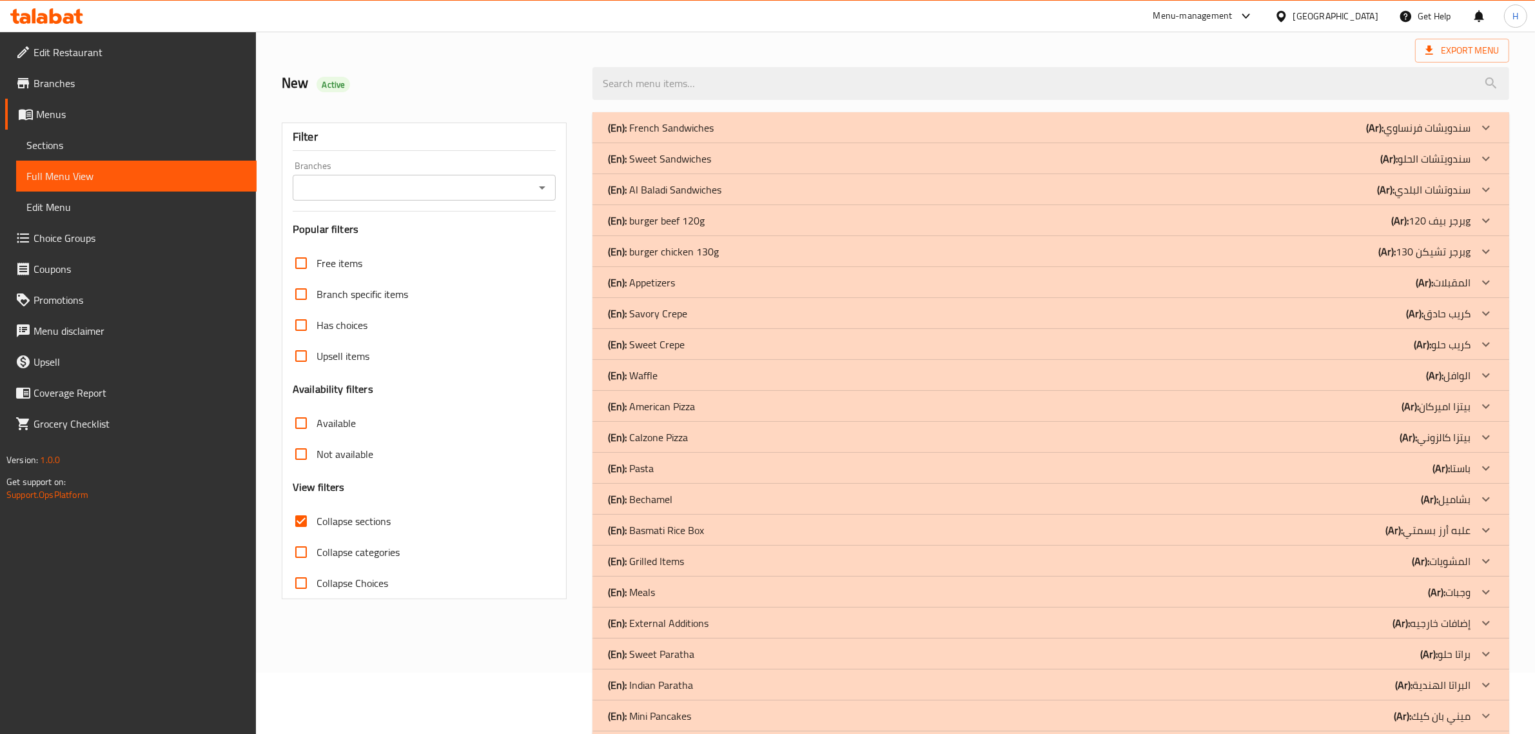
scroll to position [8, 0]
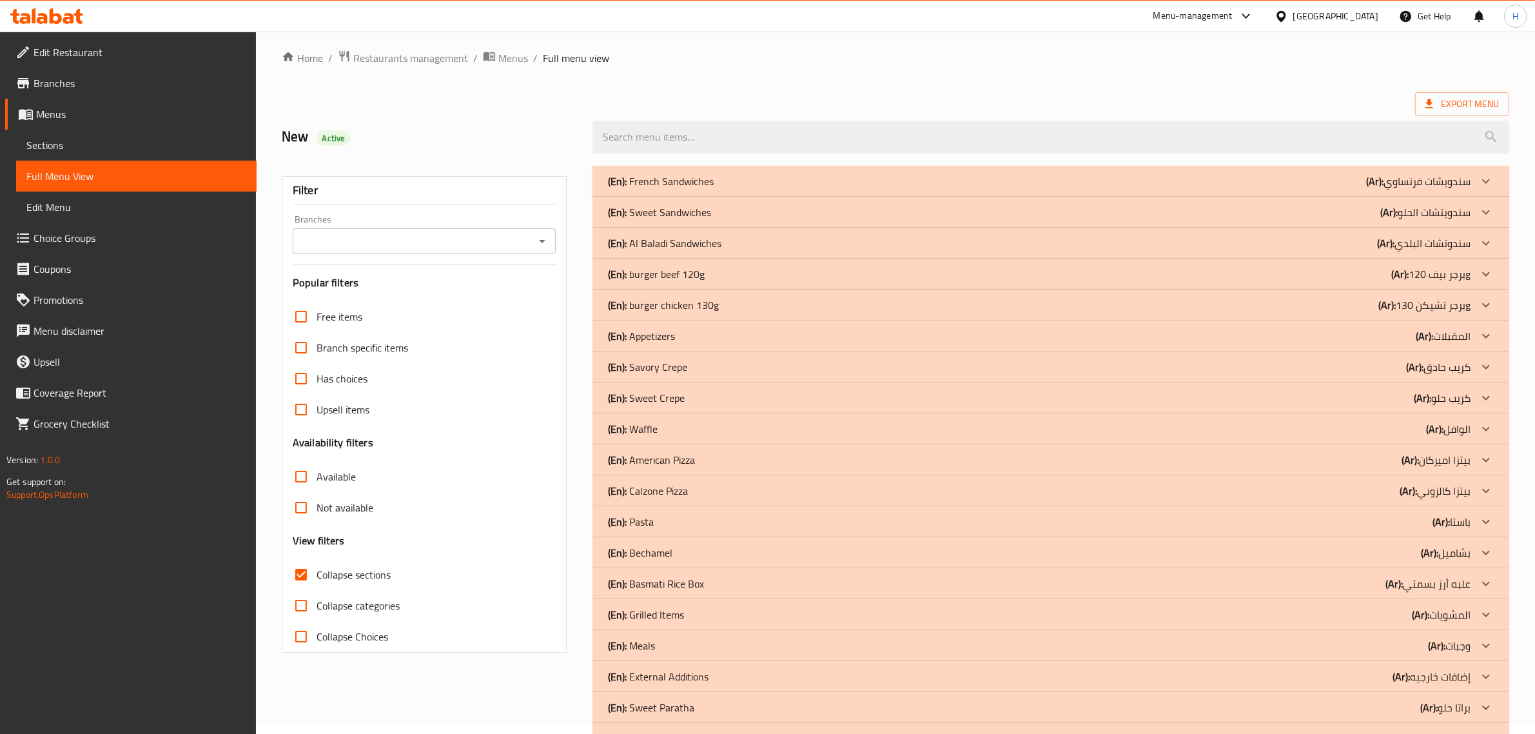
click at [77, 133] on link "Sections" at bounding box center [136, 145] width 240 height 31
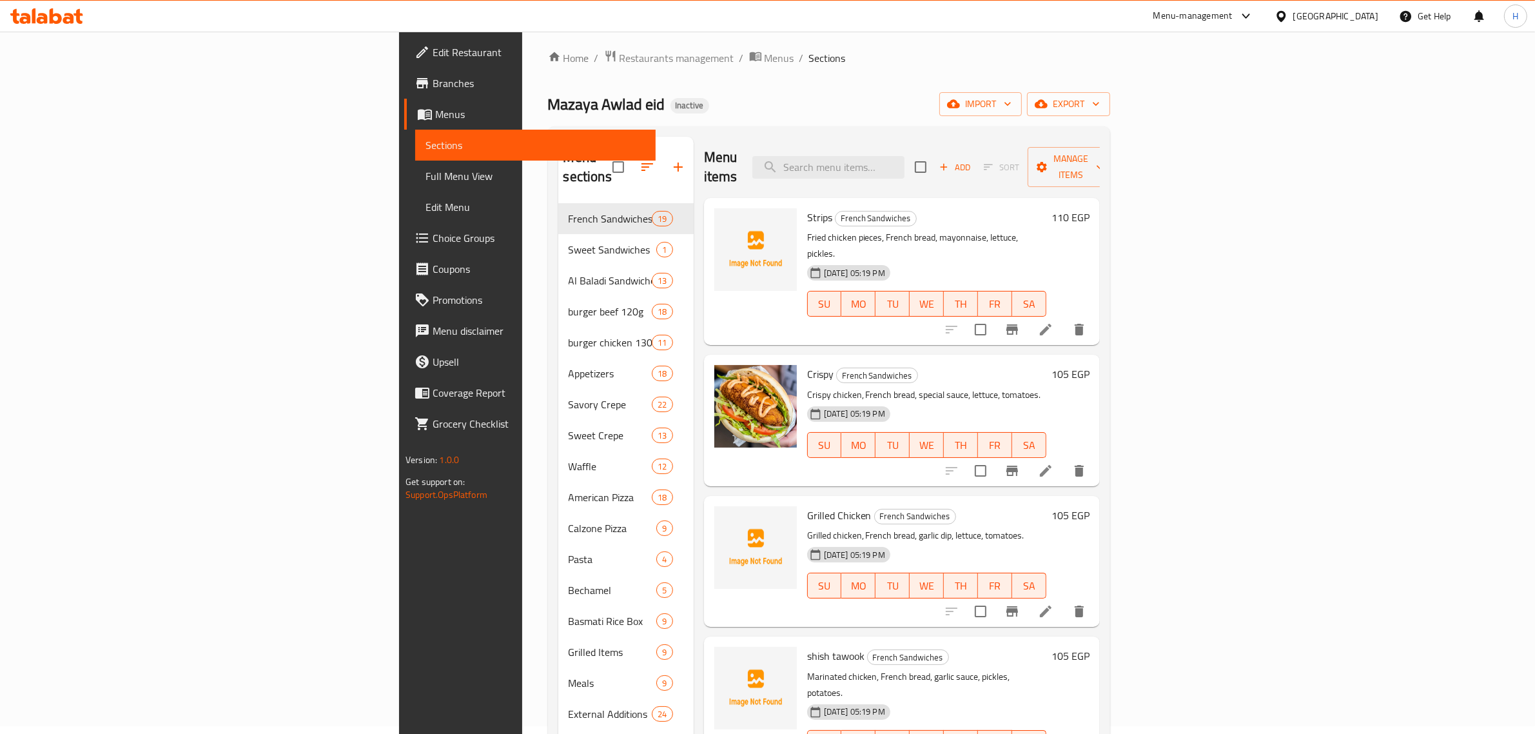
click at [435, 108] on span "Menus" at bounding box center [540, 113] width 210 height 15
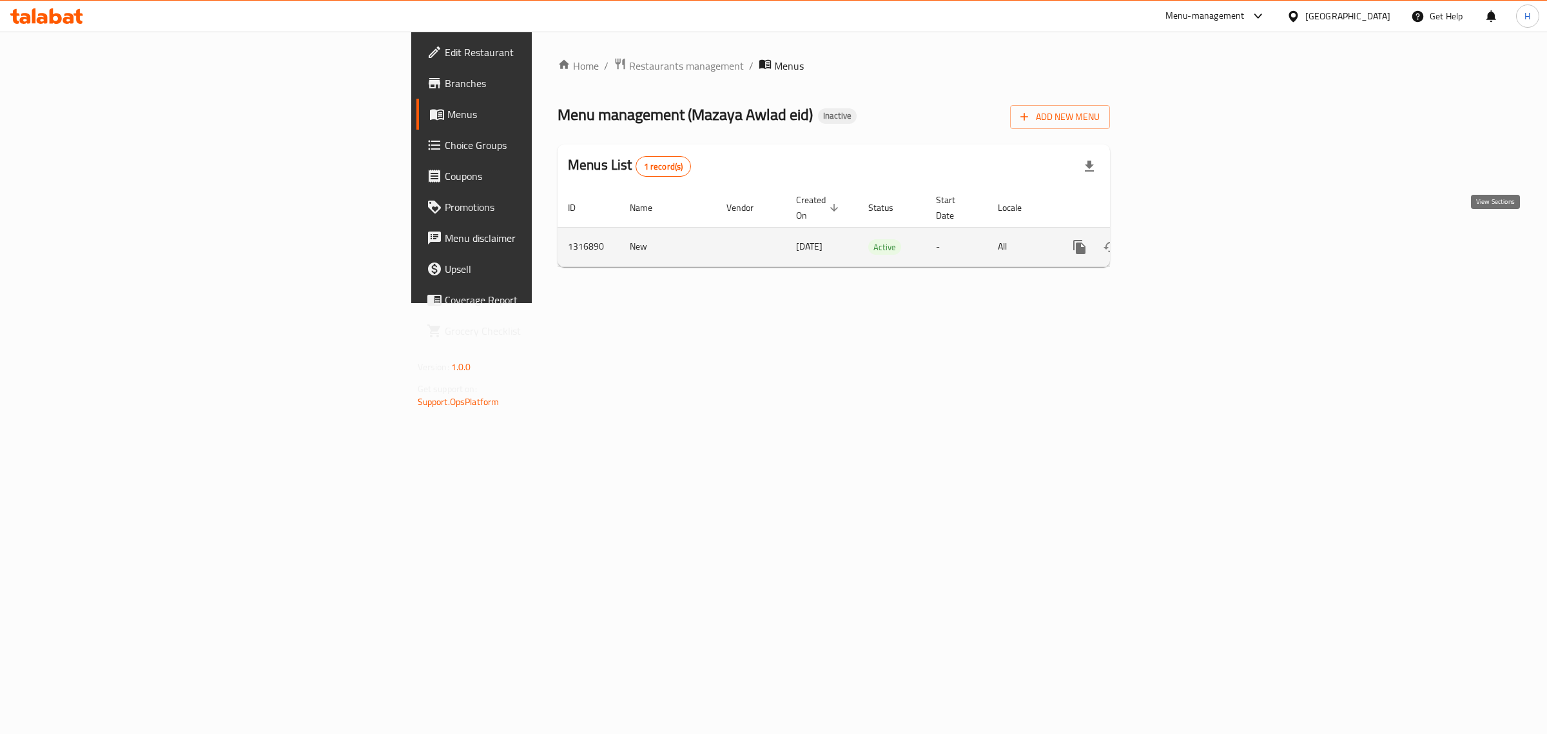
click at [1181, 239] on icon "enhanced table" at bounding box center [1172, 246] width 15 height 15
